Goal: Information Seeking & Learning: Learn about a topic

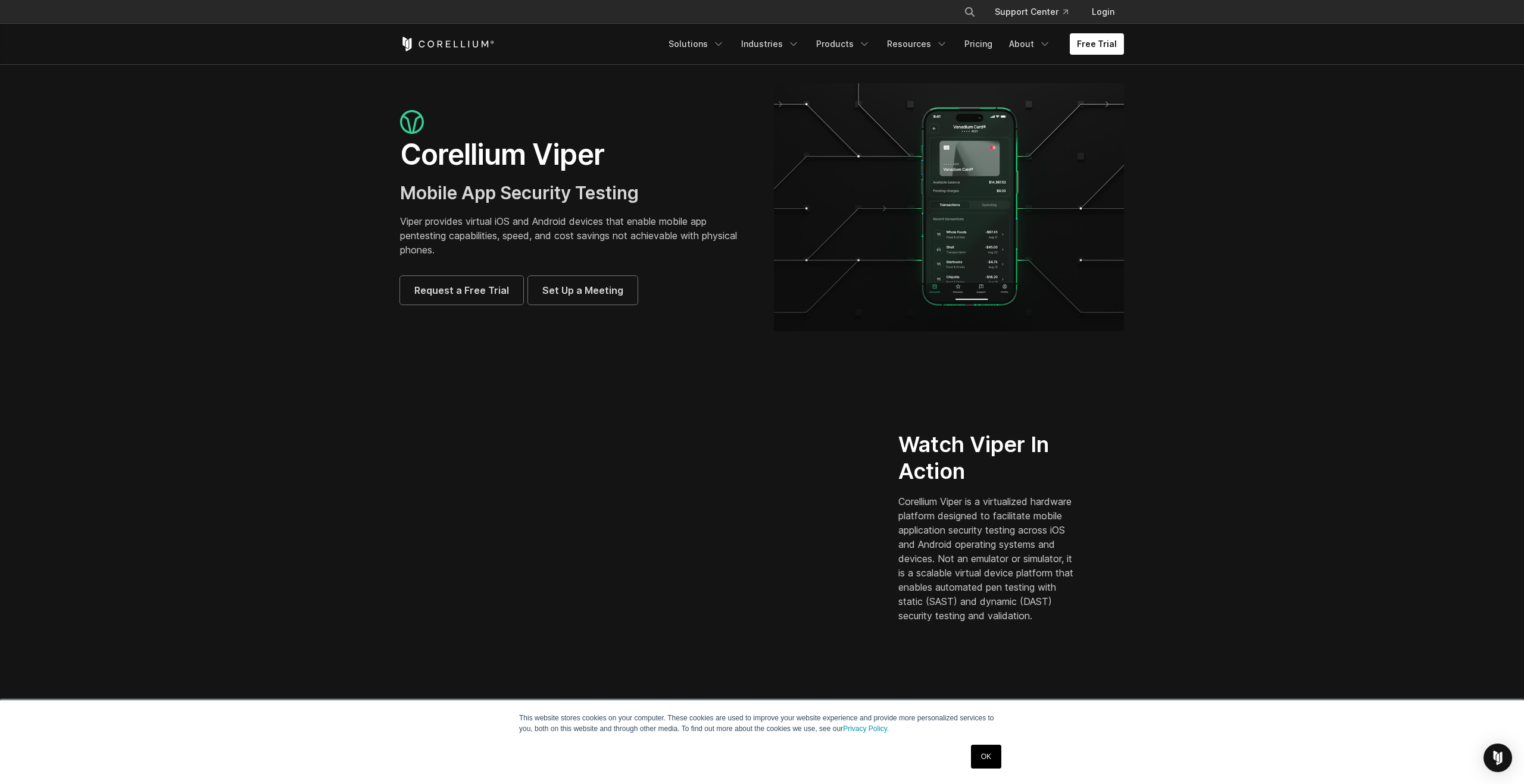
click at [978, 753] on link "OK" at bounding box center [986, 757] width 30 height 23
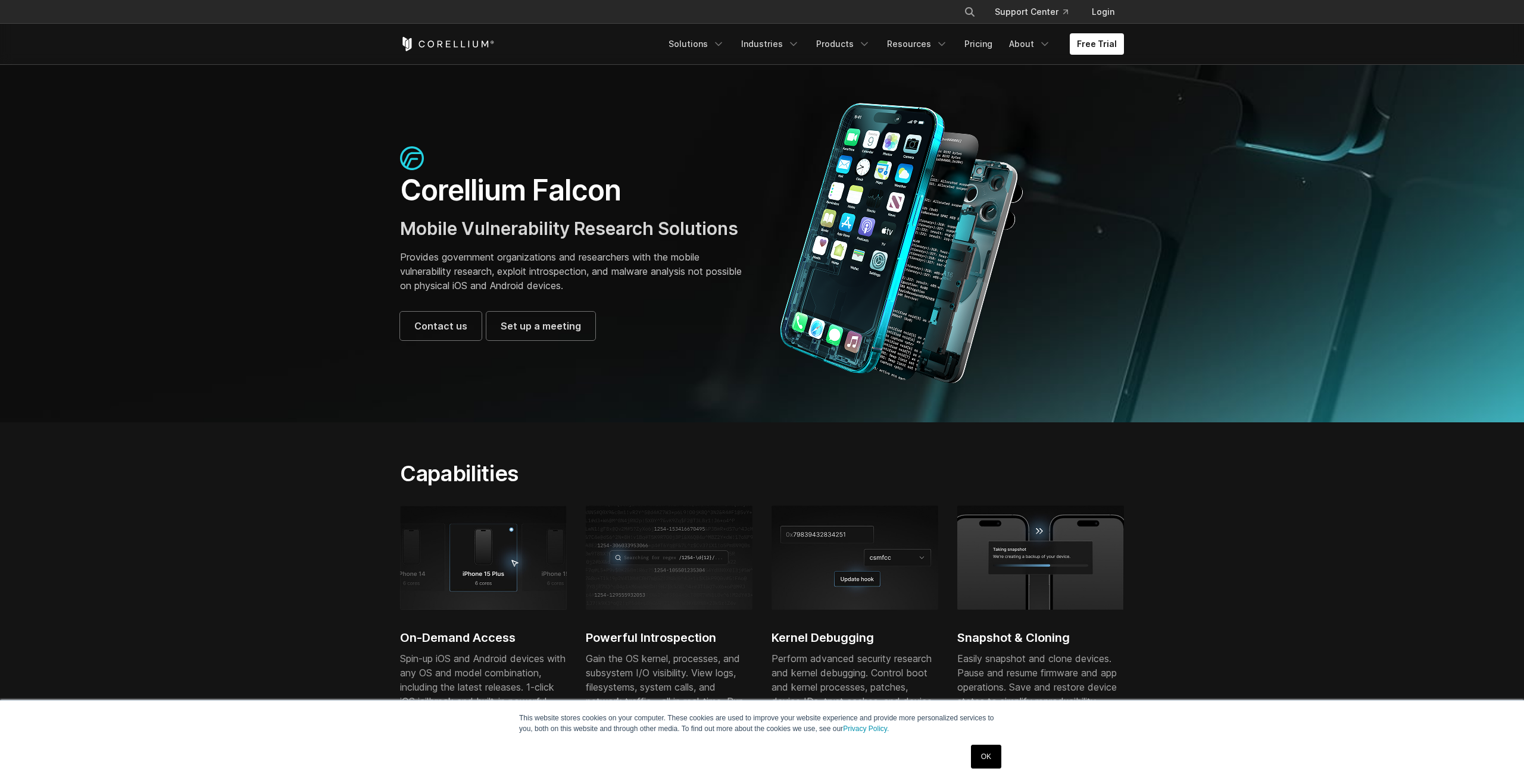
click at [996, 754] on link "OK" at bounding box center [986, 757] width 30 height 23
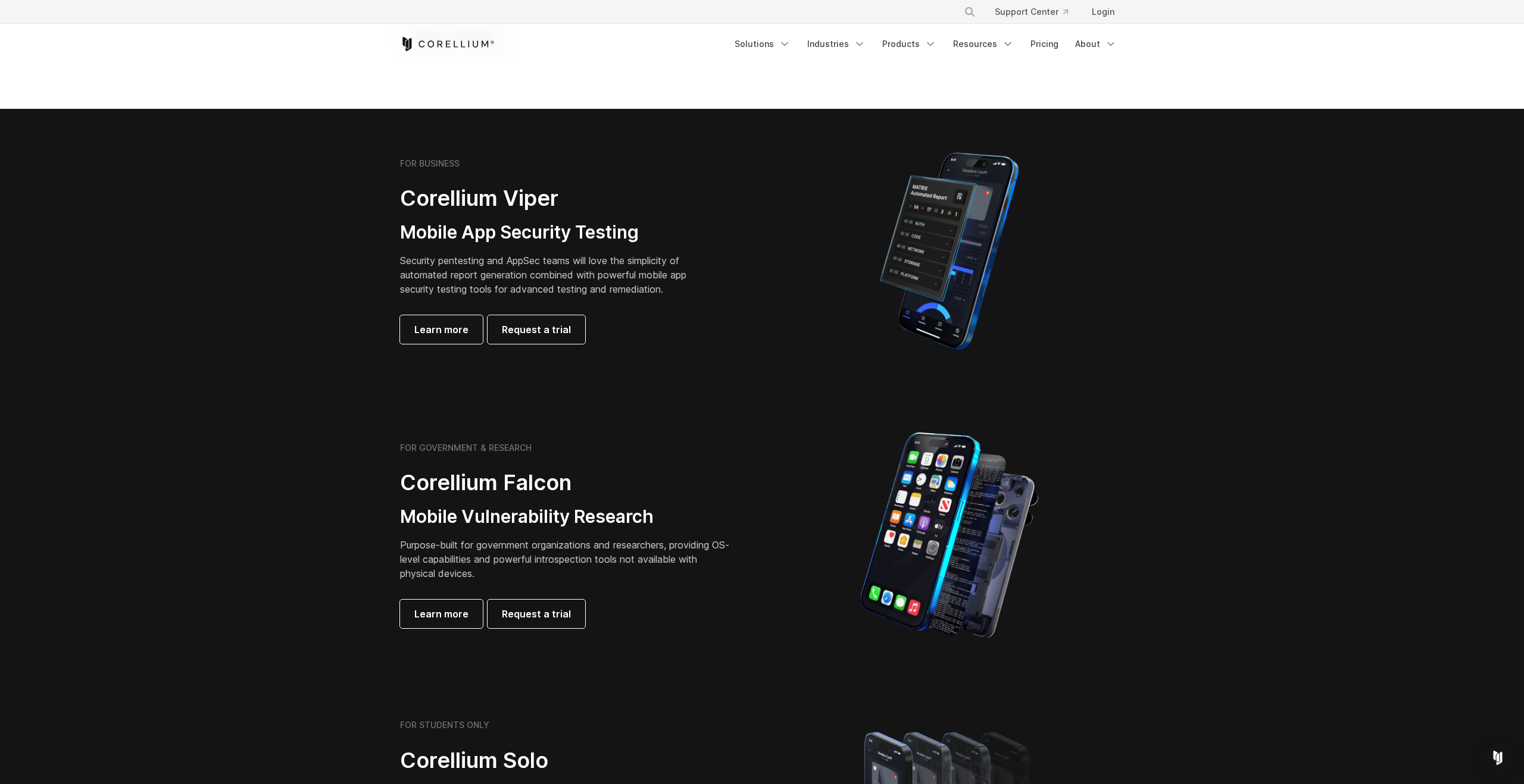
scroll to position [197, 0]
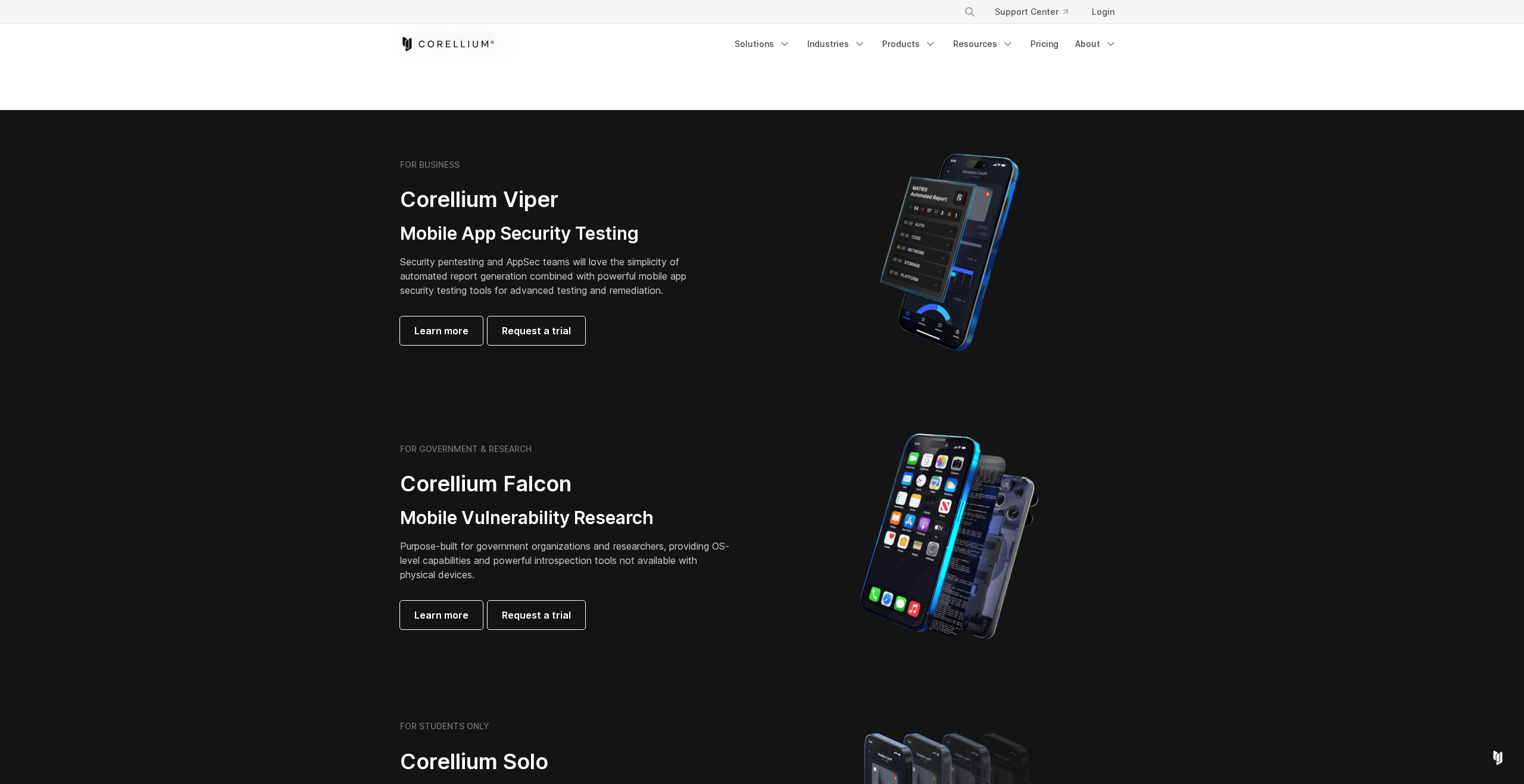
click at [740, 299] on div "FOR BUSINESS Corellium Viper Mobile App Security Testing Security pentesting an…" at bounding box center [575, 253] width 374 height 186
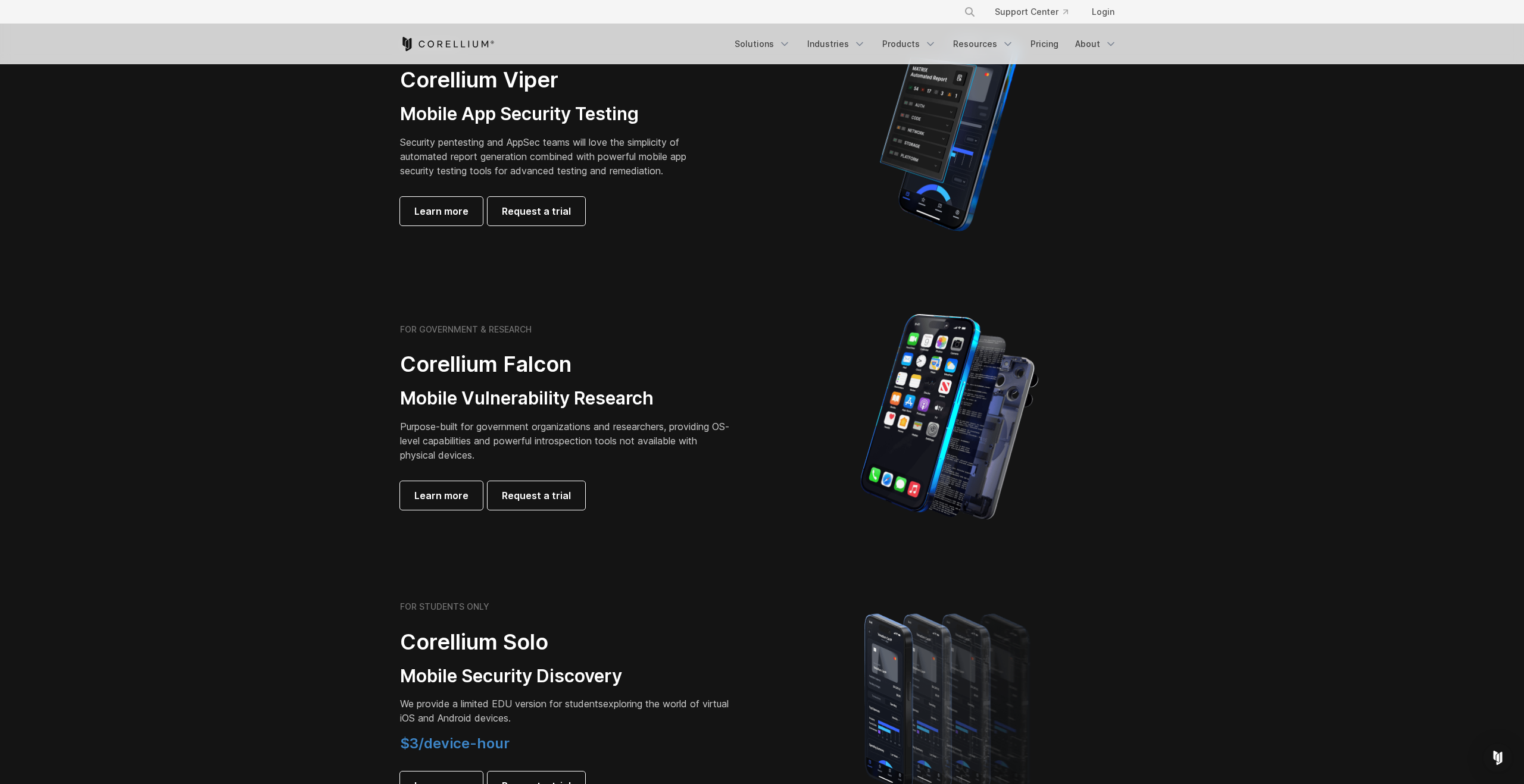
scroll to position [526, 0]
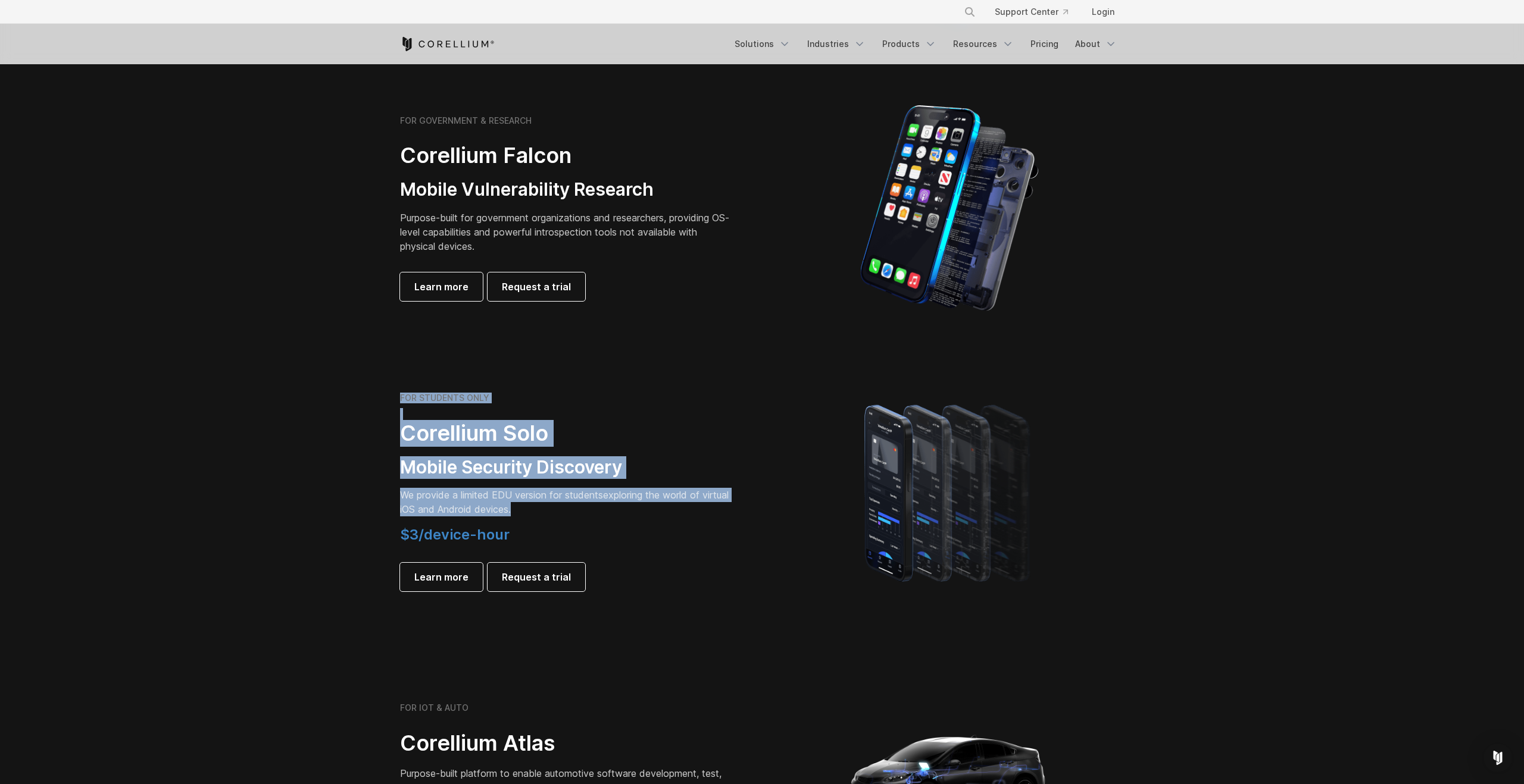
drag, startPoint x: 393, startPoint y: 399, endPoint x: 672, endPoint y: 509, distance: 299.9
click at [672, 509] on section "FOR STUDENTS ONLY Corellium Solo Mobile Security Discovery We provide a limited…" at bounding box center [762, 492] width 1524 height 284
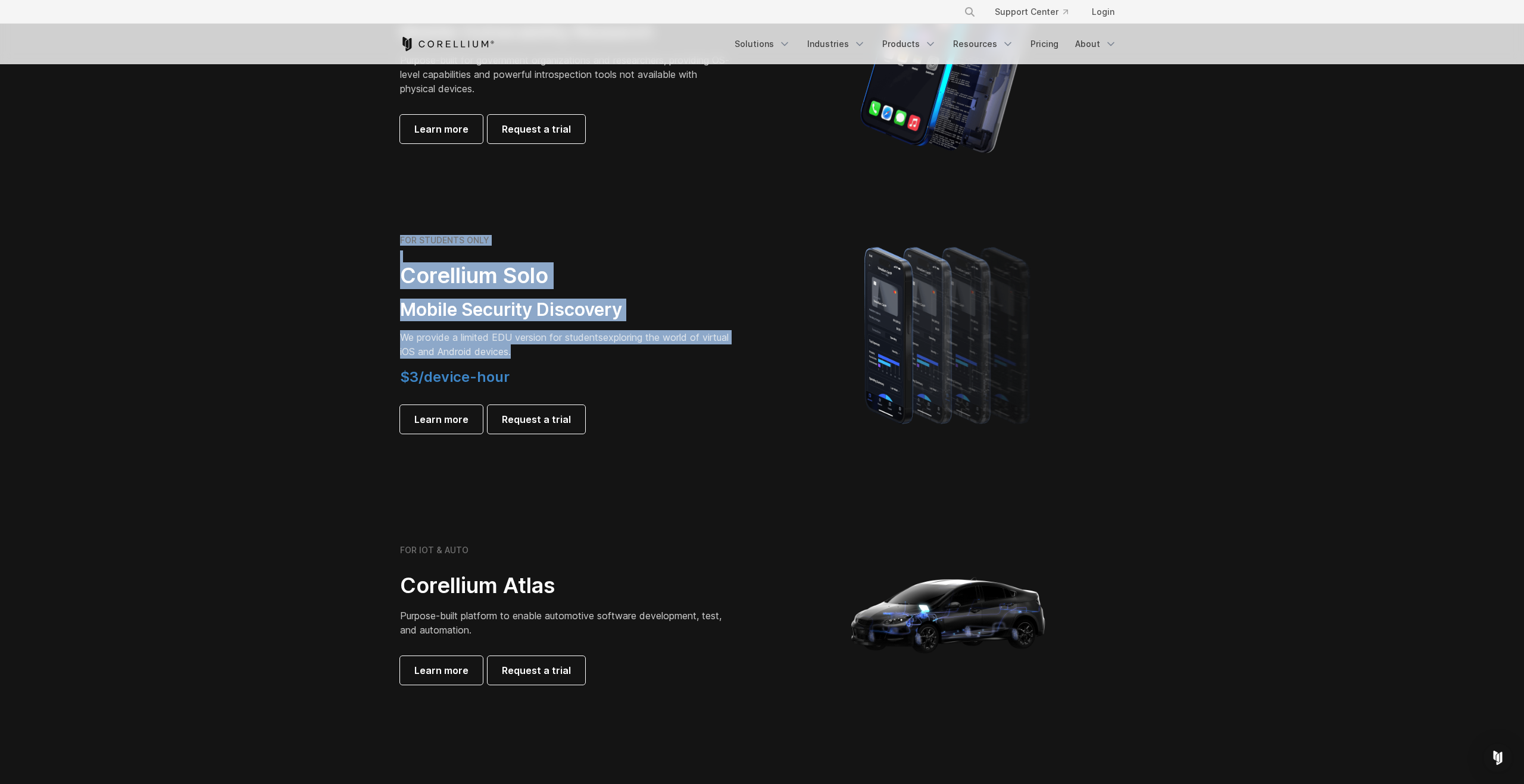
scroll to position [868, 0]
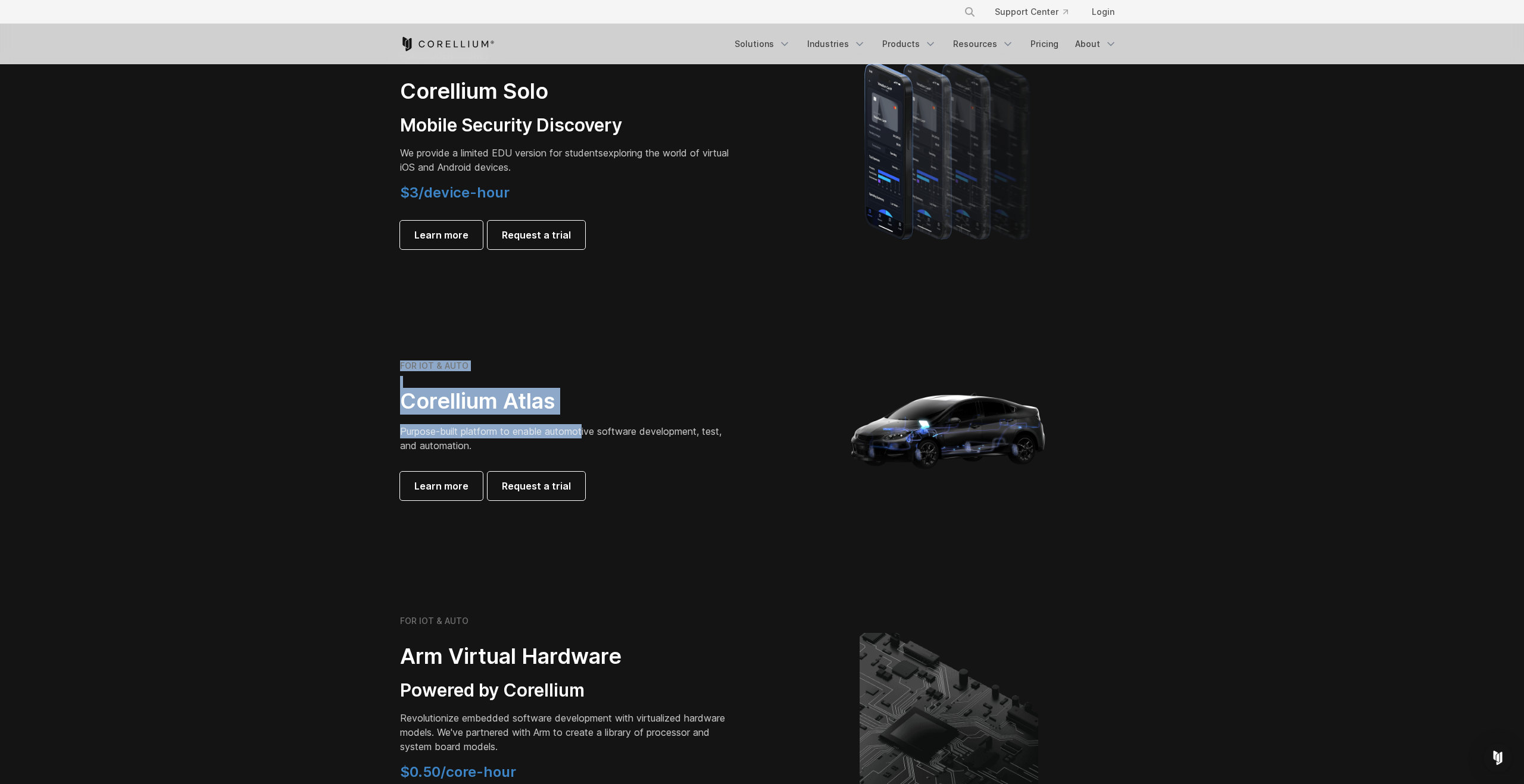
drag, startPoint x: 385, startPoint y: 360, endPoint x: 586, endPoint y: 426, distance: 211.6
click at [586, 426] on section "FOR IOT & AUTO Corellium Atlas Purpose-built platform to enable automotive soft…" at bounding box center [762, 435] width 1524 height 285
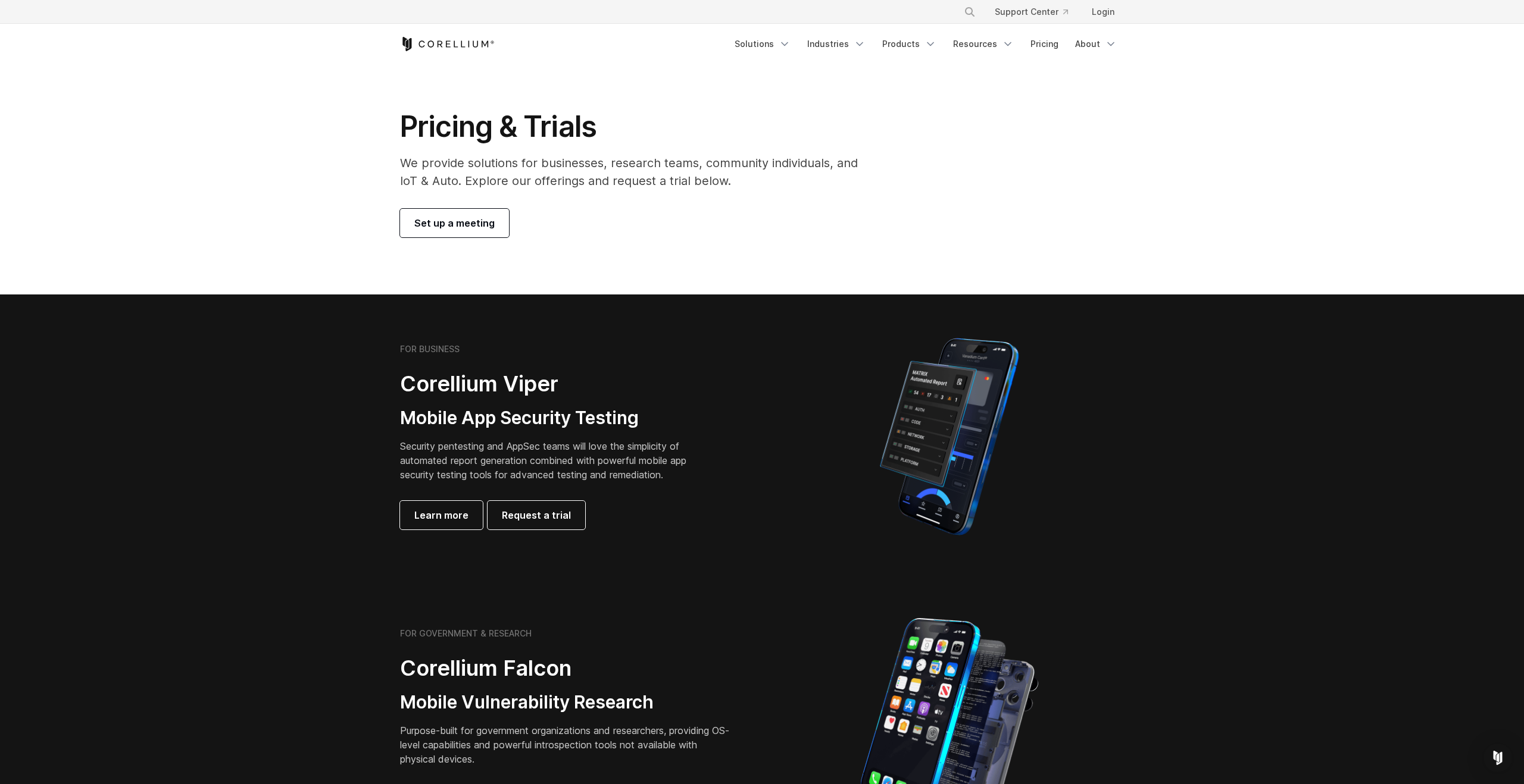
scroll to position [8, 0]
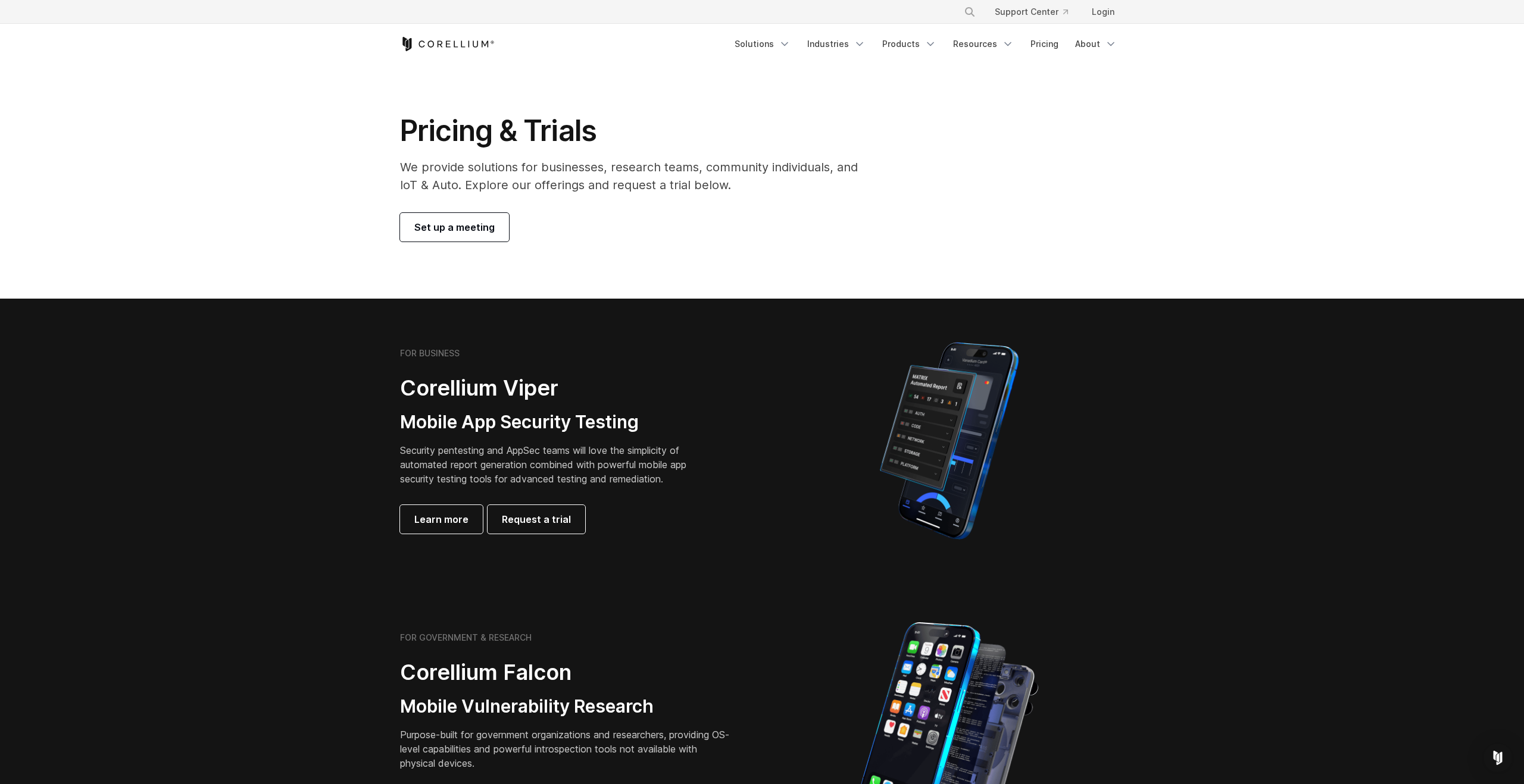
click at [455, 420] on h3 "Mobile App Security Testing" at bounding box center [552, 423] width 305 height 23
click at [508, 463] on p "Security pentesting and AppSec teams will love the simplicity of automated repo…" at bounding box center [552, 465] width 305 height 43
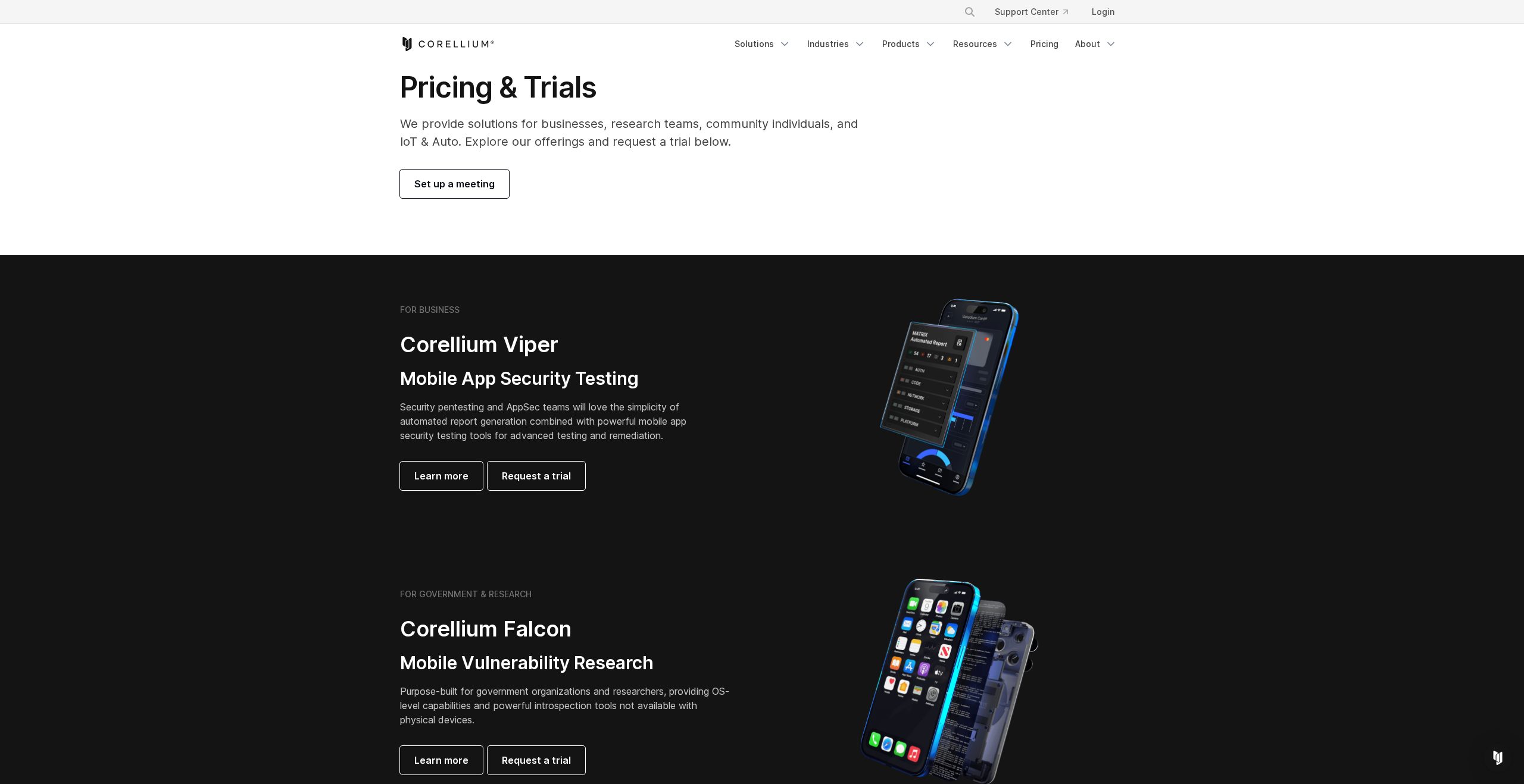
scroll to position [0, 0]
